Goal: Information Seeking & Learning: Learn about a topic

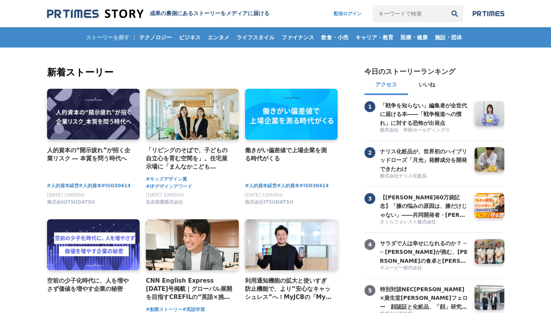
click at [396, 16] on input "キーワードで検索" at bounding box center [409, 13] width 73 height 17
type input "サンスター"
click at [446, 5] on button "検索" at bounding box center [454, 13] width 17 height 17
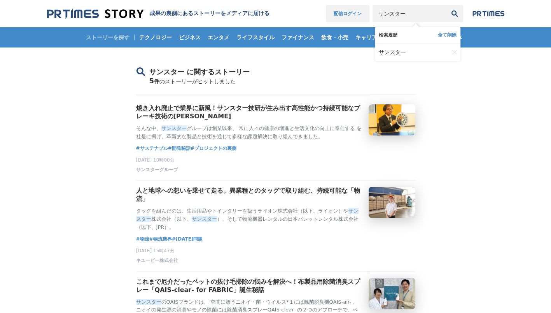
drag, startPoint x: 406, startPoint y: 18, endPoint x: 331, endPoint y: 15, distance: 74.7
click at [331, 15] on nav "配信ログイン サンスター 検索履歴 全て削除 サンスター" at bounding box center [415, 13] width 178 height 17
click at [446, 5] on button "検索" at bounding box center [454, 13] width 17 height 17
drag, startPoint x: 405, startPoint y: 16, endPoint x: 354, endPoint y: 9, distance: 51.7
click at [354, 9] on nav "配信ログイン リクルート 検索履歴 全て削除 リクルート サンスター" at bounding box center [415, 13] width 178 height 17
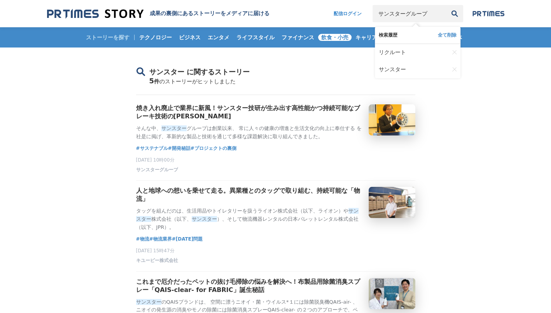
type input "サンスターグループ"
click at [446, 5] on button "検索" at bounding box center [454, 13] width 17 height 17
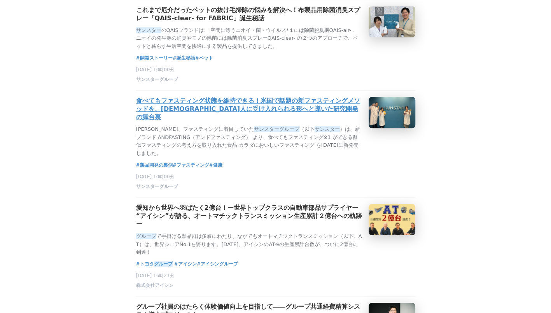
scroll to position [272, 0]
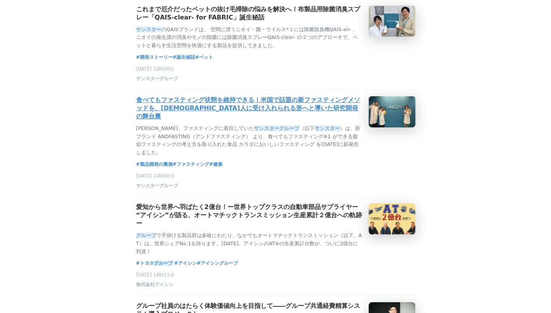
click at [281, 121] on h3 "食べてもファスティング状態を維持できる！米国で話題の新ファスティングメソッドを、[DEMOGRAPHIC_DATA]人に受け入れられる形へと導いた研究開発の舞…" at bounding box center [249, 108] width 226 height 24
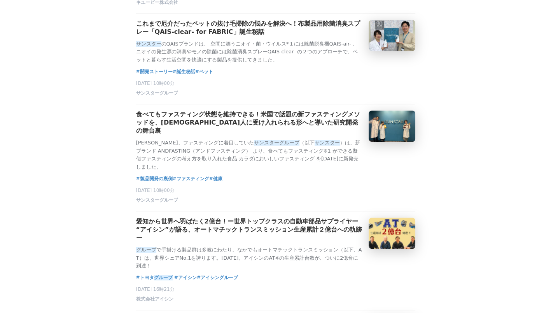
scroll to position [194, 0]
